Goal: Information Seeking & Learning: Learn about a topic

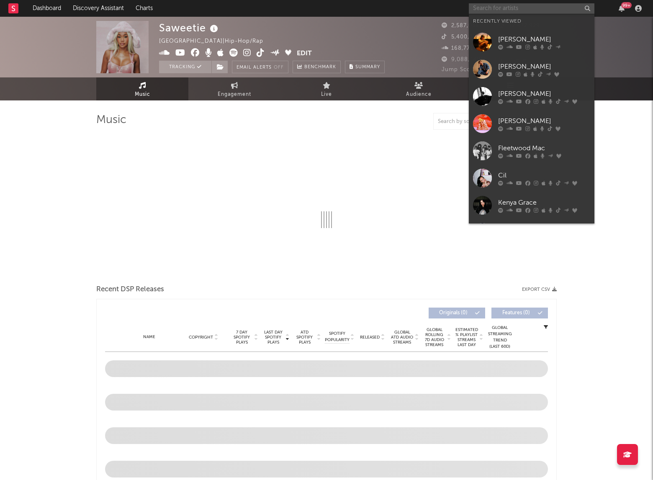
click at [488, 11] on input "text" at bounding box center [532, 8] width 126 height 10
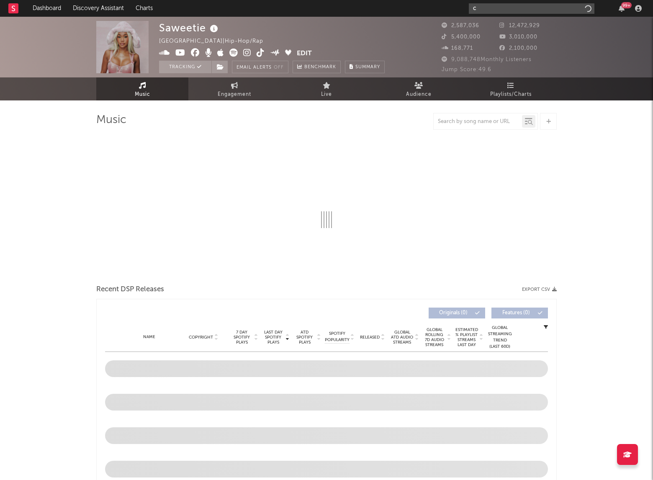
type input "ci"
select select "6m"
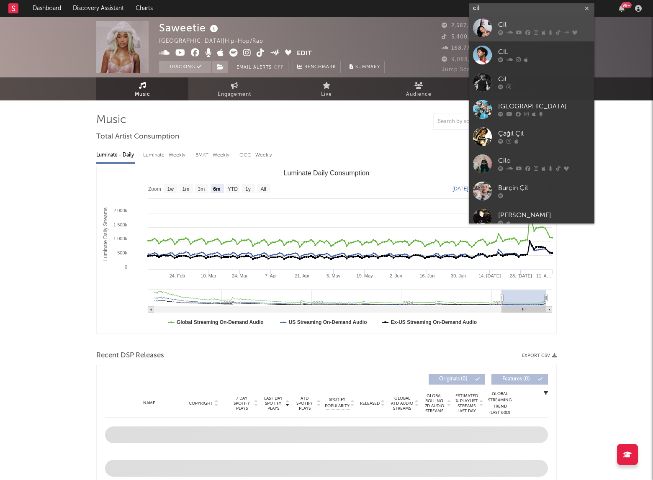
type input "cil"
click at [492, 27] on link "Cil" at bounding box center [532, 27] width 126 height 27
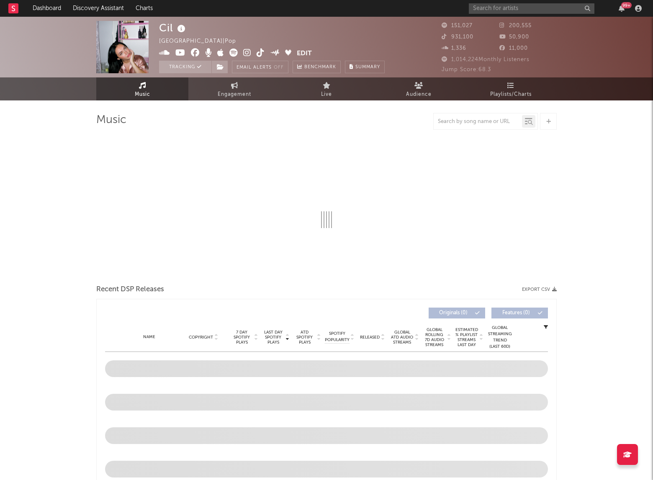
select select "6m"
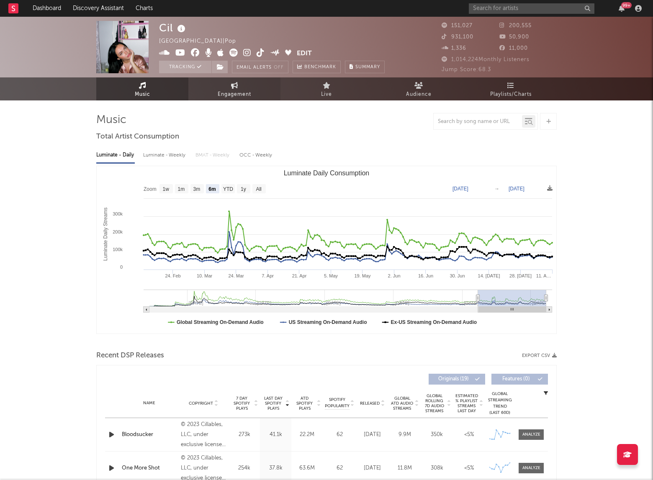
click at [226, 92] on span "Engagement" at bounding box center [234, 95] width 33 height 10
select select "1w"
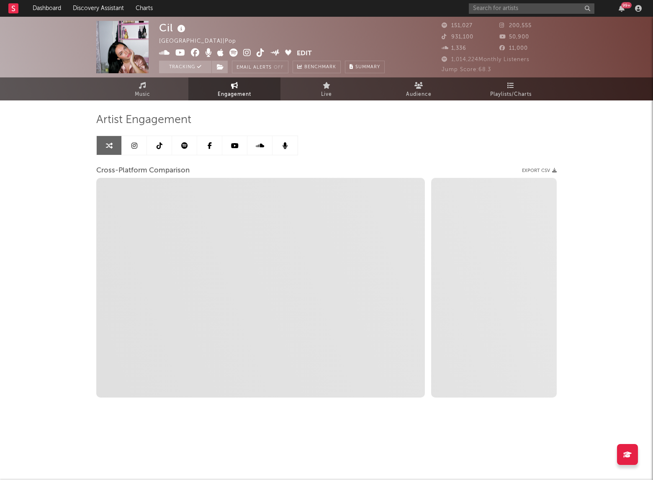
click at [137, 146] on link at bounding box center [134, 145] width 25 height 19
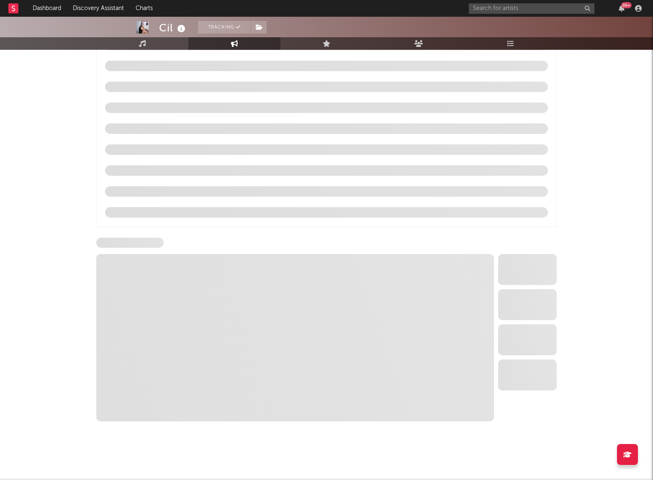
select select "6m"
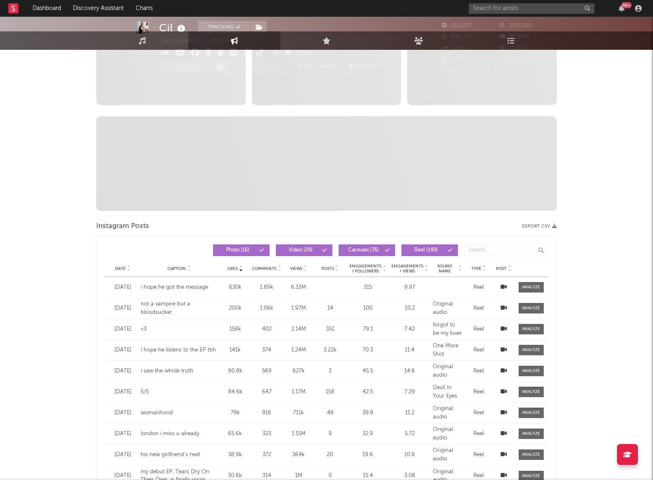
scroll to position [11, 0]
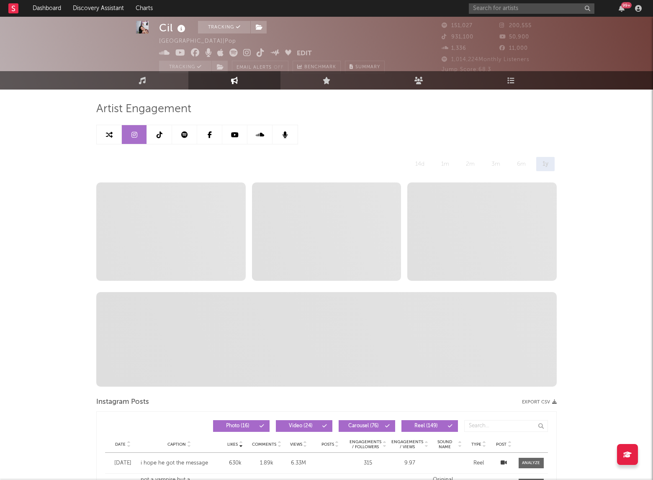
click at [236, 134] on icon at bounding box center [235, 134] width 8 height 7
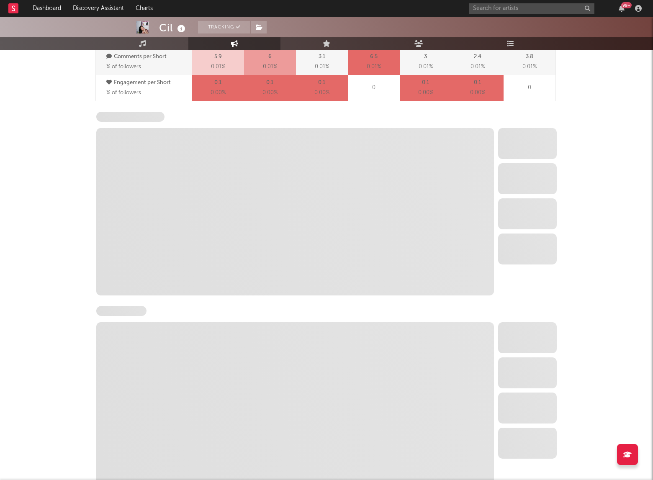
scroll to position [703, 0]
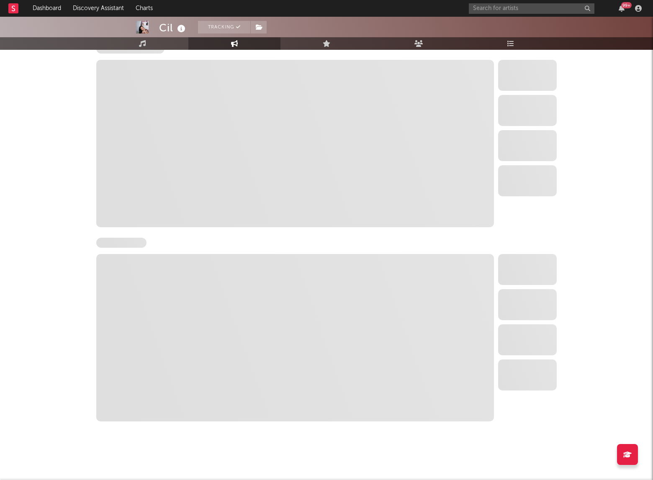
select select "6m"
